Goal: Information Seeking & Learning: Learn about a topic

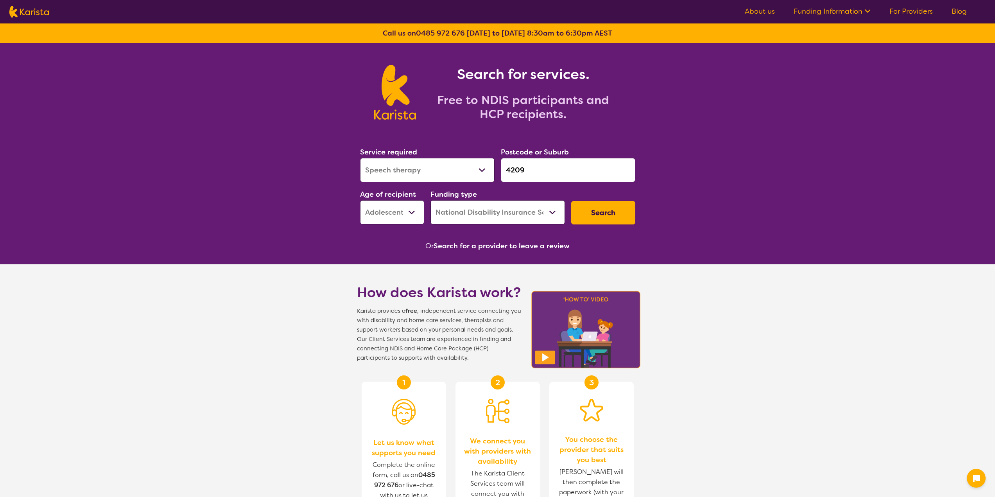
select select "Speech therapy"
select select "AS"
select select "NDIS"
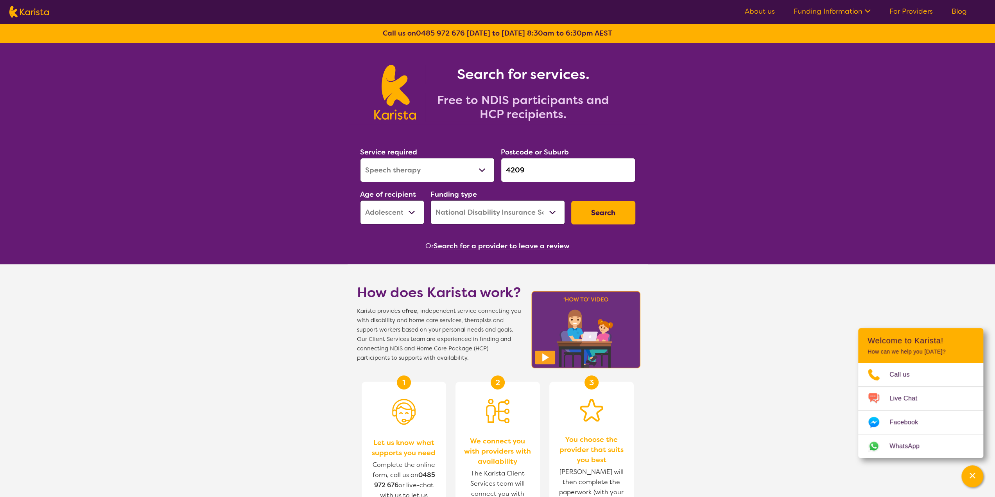
drag, startPoint x: 542, startPoint y: 171, endPoint x: 500, endPoint y: 178, distance: 42.4
click at [501, 178] on input "4209" at bounding box center [568, 170] width 134 height 24
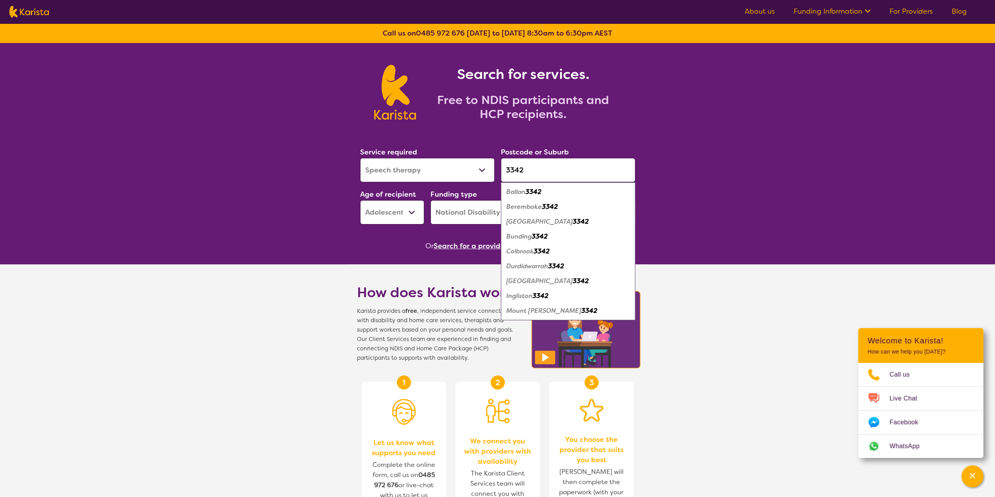
type input "3342"
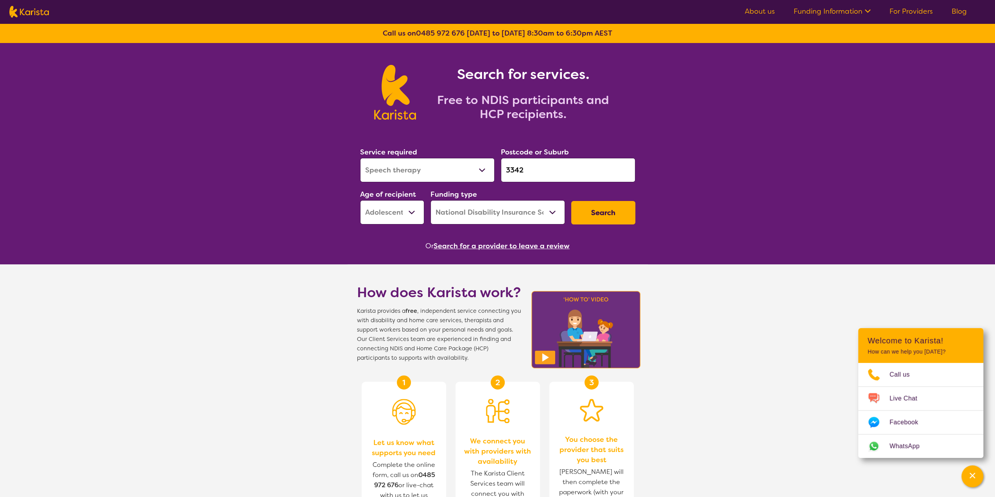
click at [451, 170] on select "Allied Health Assistant Assessment ([MEDICAL_DATA] or [MEDICAL_DATA]) Behaviour…" at bounding box center [427, 170] width 134 height 24
select select "Key Worker"
click at [360, 158] on select "Allied Health Assistant Assessment ([MEDICAL_DATA] or [MEDICAL_DATA]) Behaviour…" at bounding box center [427, 170] width 134 height 24
click at [403, 215] on select "Early Childhood - 0 to 9 Child - 10 to 11 Adolescent - 12 to 17 Adult - 18 to 6…" at bounding box center [392, 212] width 64 height 24
select select "EC"
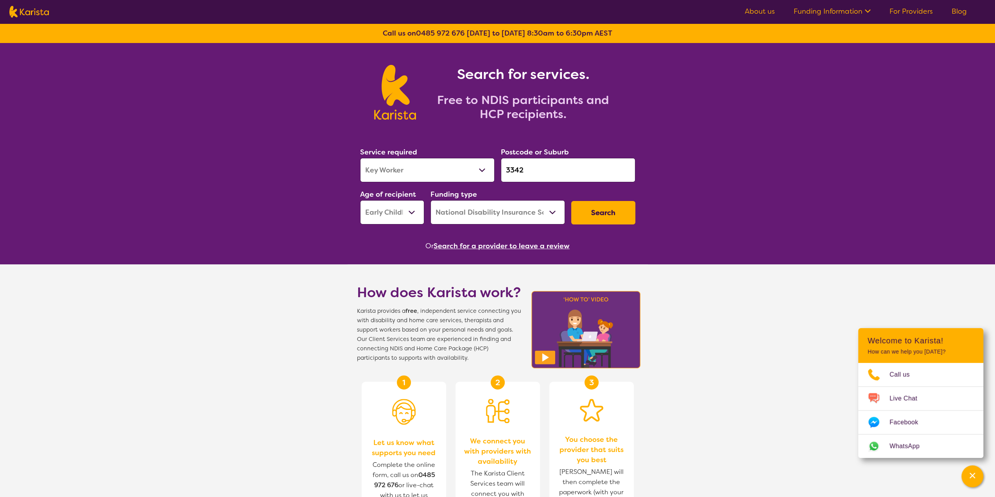
click at [360, 200] on select "Early Childhood - 0 to 9 Child - 10 to 11 Adolescent - 12 to 17 Adult - 18 to 6…" at bounding box center [392, 212] width 64 height 24
click at [584, 215] on button "Search" at bounding box center [603, 212] width 64 height 23
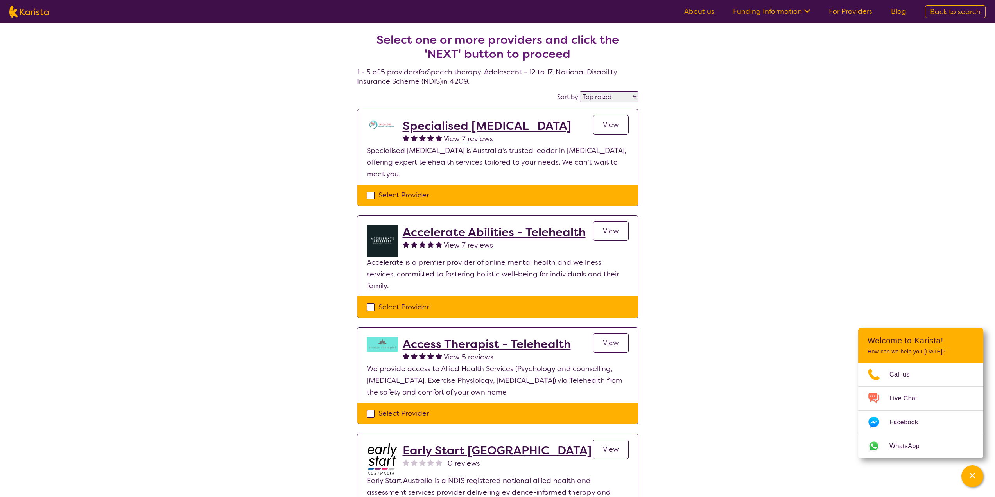
select select "by_score"
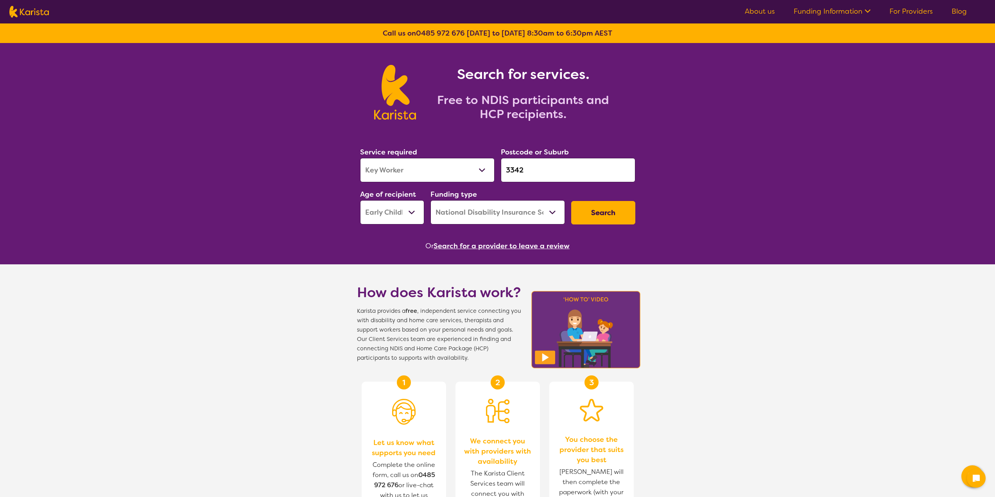
select select "Key Worker"
select select "EC"
select select "NDIS"
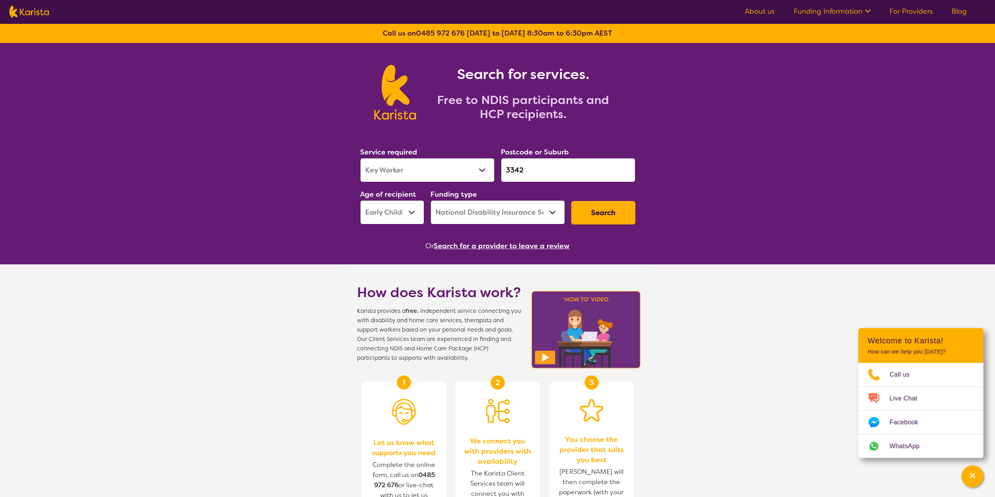
click at [600, 210] on button "Search" at bounding box center [603, 212] width 64 height 23
